Goal: Find specific page/section: Find specific page/section

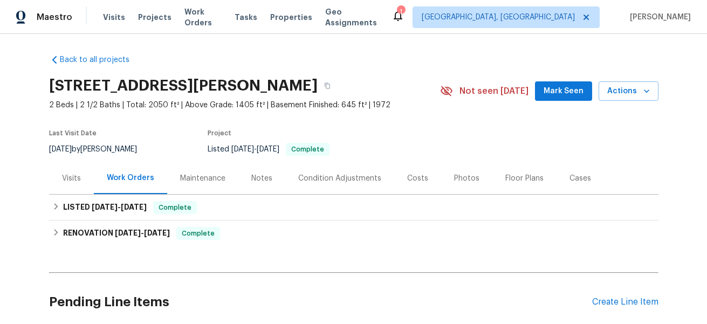
scroll to position [88, 0]
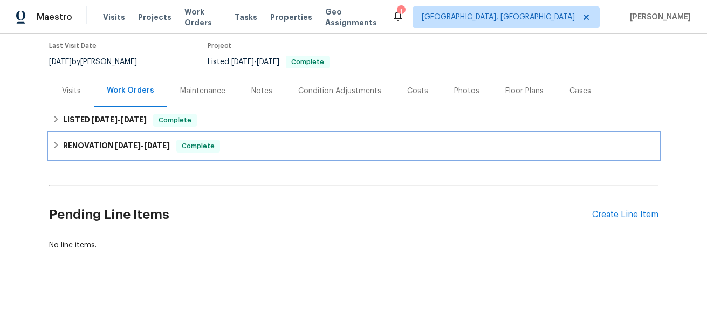
click at [170, 147] on span "[DATE]" at bounding box center [157, 146] width 26 height 8
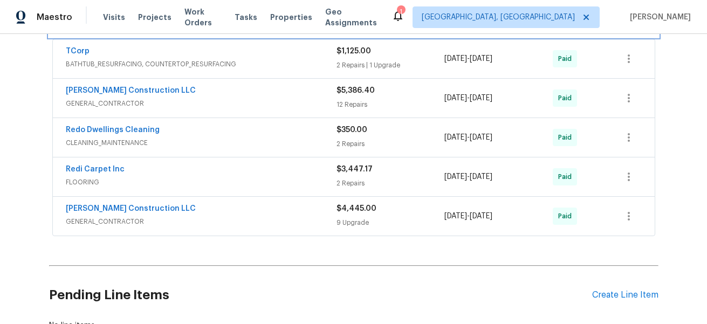
scroll to position [255, 0]
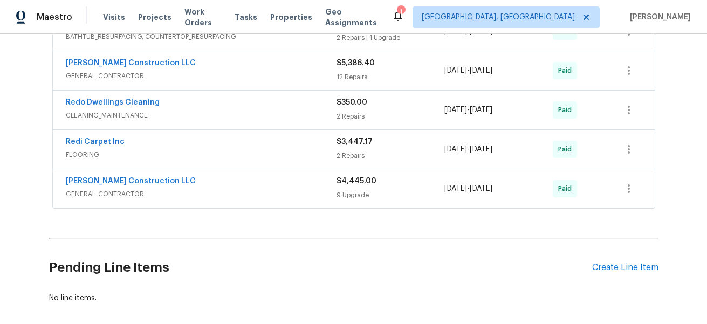
click at [254, 195] on span "GENERAL_CONTRACTOR" at bounding box center [201, 194] width 271 height 11
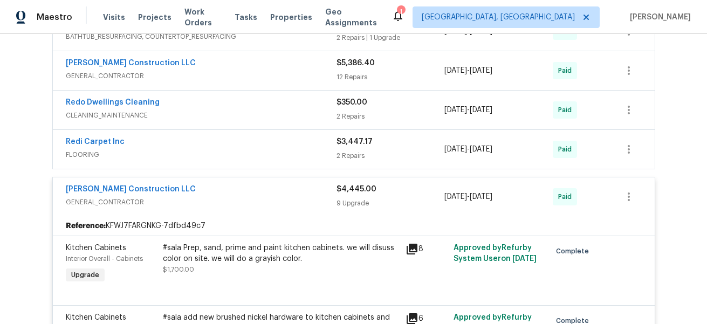
click at [260, 157] on span "FLOORING" at bounding box center [201, 154] width 271 height 11
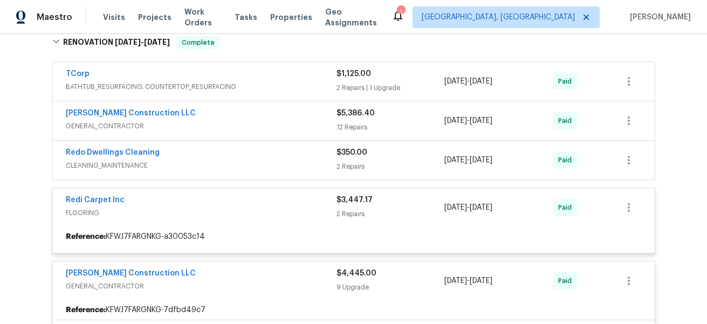
scroll to position [196, 0]
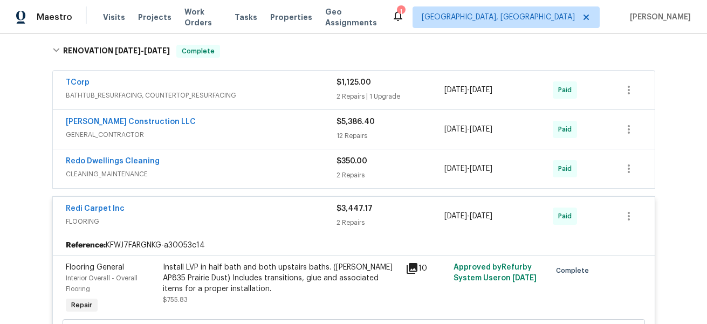
click at [259, 164] on div "Redo Dwellings Cleaning" at bounding box center [201, 162] width 271 height 13
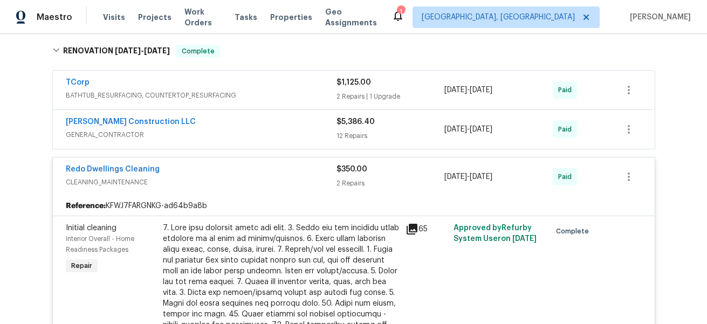
click at [257, 139] on span "GENERAL_CONTRACTOR" at bounding box center [201, 134] width 271 height 11
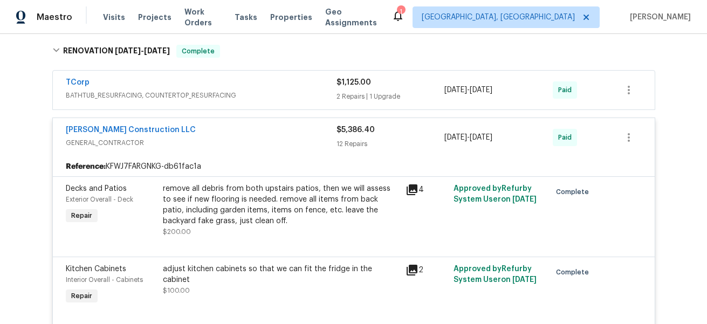
click at [288, 94] on span "BATHTUB_RESURFACING, COUNTERTOP_RESURFACING" at bounding box center [201, 95] width 271 height 11
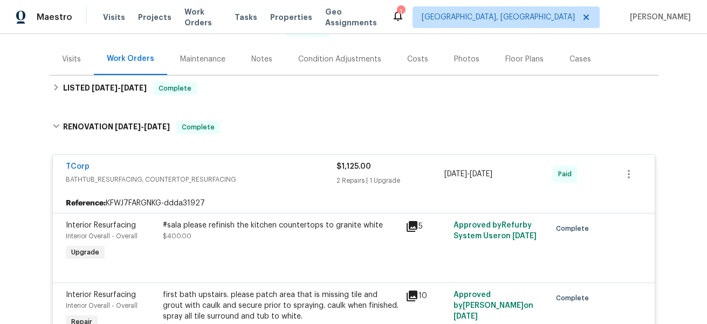
scroll to position [103, 0]
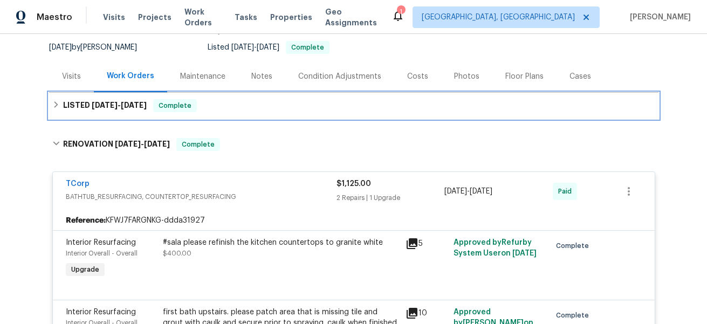
click at [223, 104] on div "LISTED [DATE] - [DATE] Complete" at bounding box center [353, 105] width 603 height 13
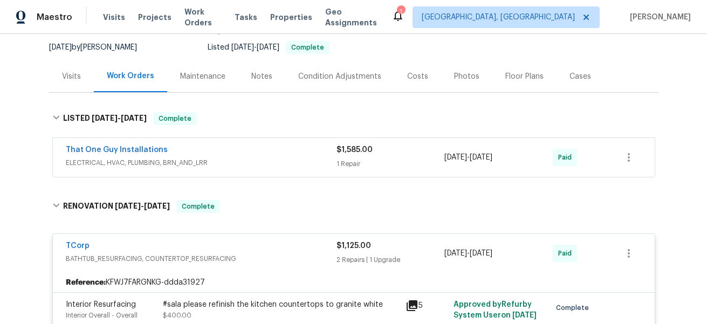
click at [255, 167] on span "ELECTRICAL, HVAC, PLUMBING, BRN_AND_LRR" at bounding box center [201, 162] width 271 height 11
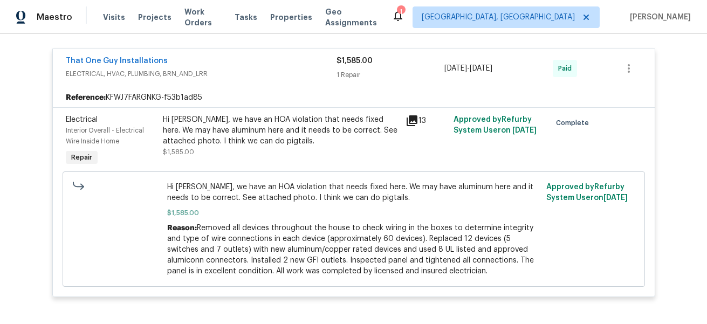
scroll to position [208, 0]
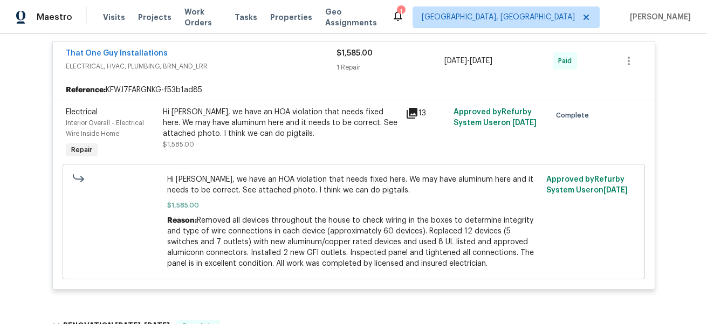
click at [409, 112] on icon at bounding box center [412, 113] width 11 height 11
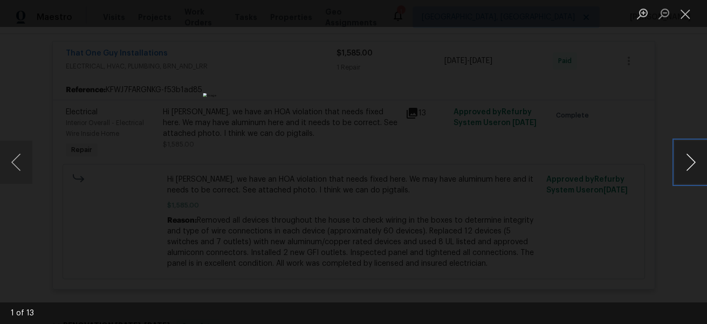
click at [684, 168] on button "Next image" at bounding box center [691, 162] width 32 height 43
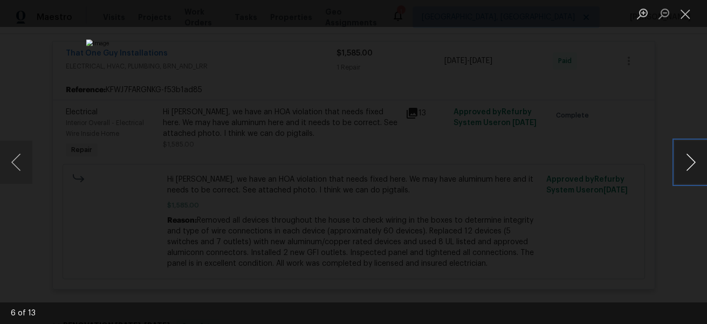
click at [684, 168] on button "Next image" at bounding box center [691, 162] width 32 height 43
click at [569, 113] on div "Lightbox" at bounding box center [353, 162] width 707 height 324
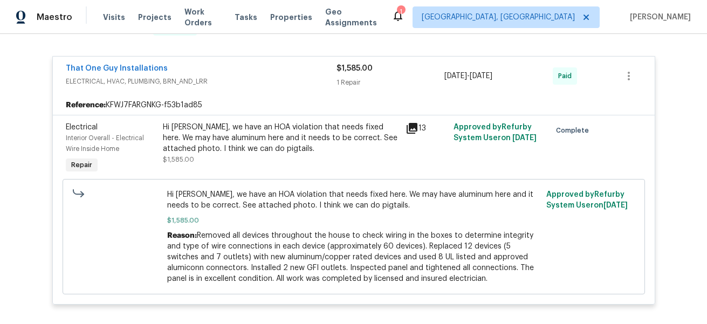
scroll to position [0, 0]
